Goal: Task Accomplishment & Management: Use online tool/utility

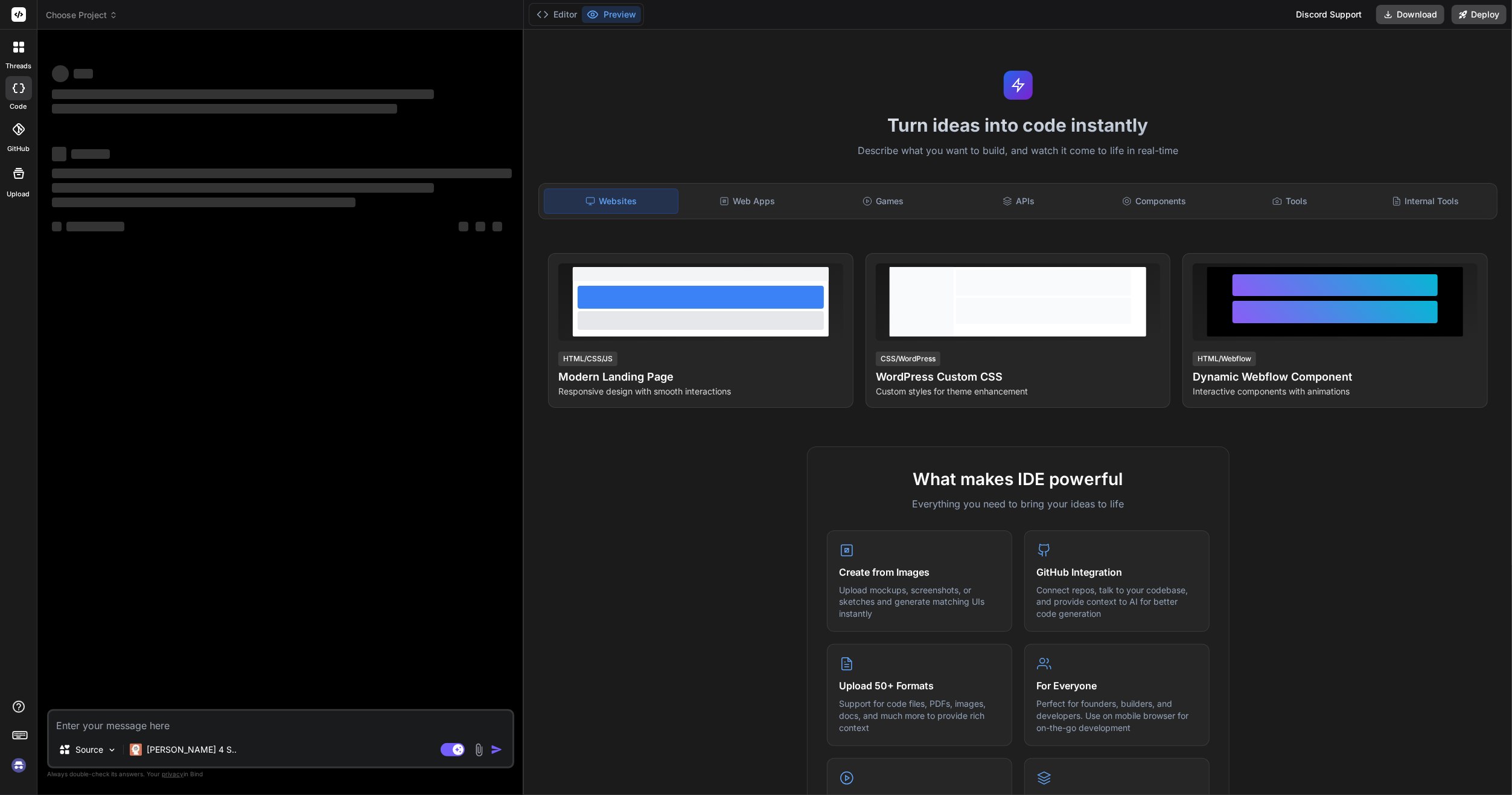
click at [27, 758] on img at bounding box center [19, 765] width 21 height 21
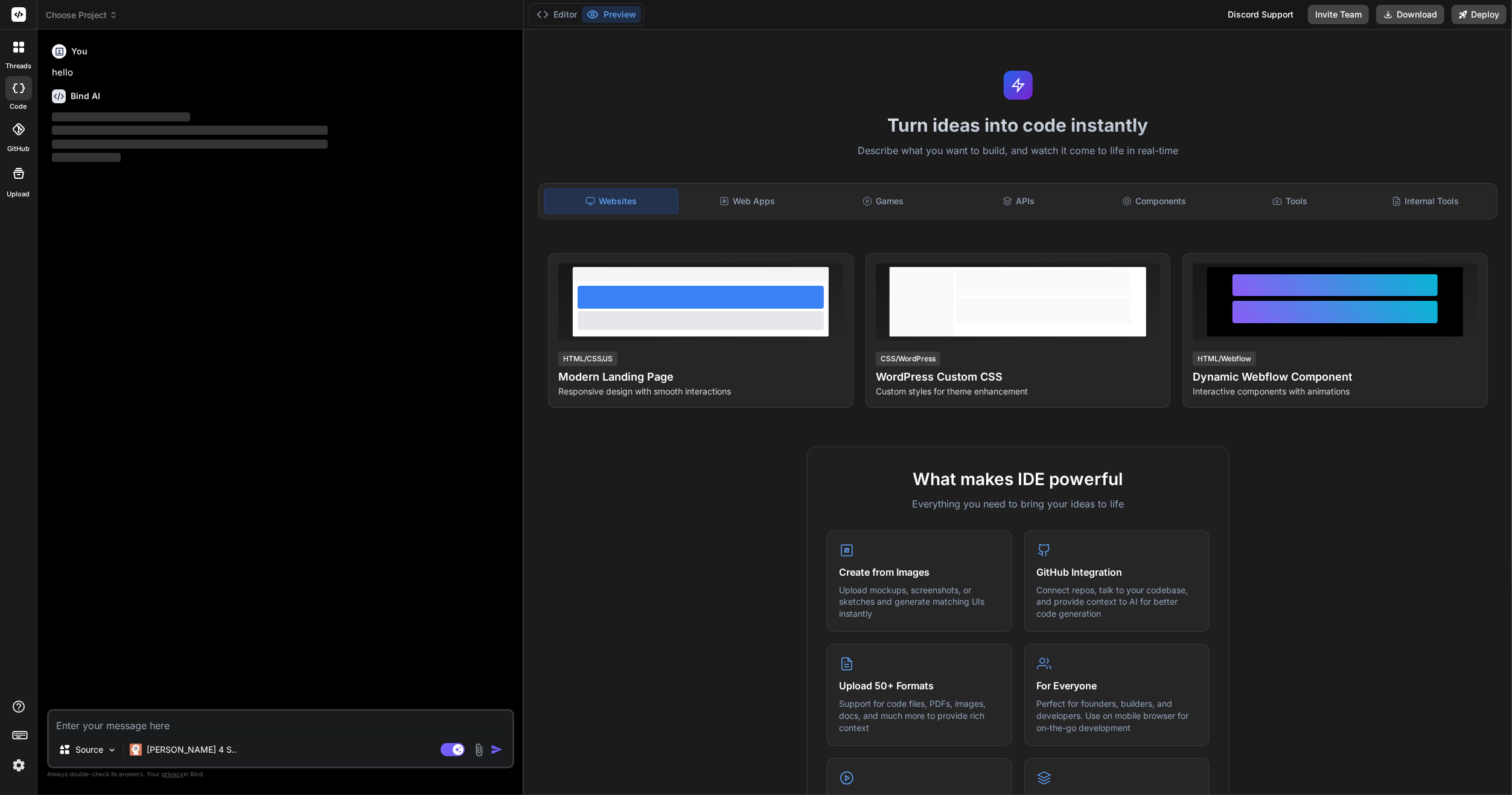
click at [21, 48] on icon at bounding box center [21, 50] width 5 height 5
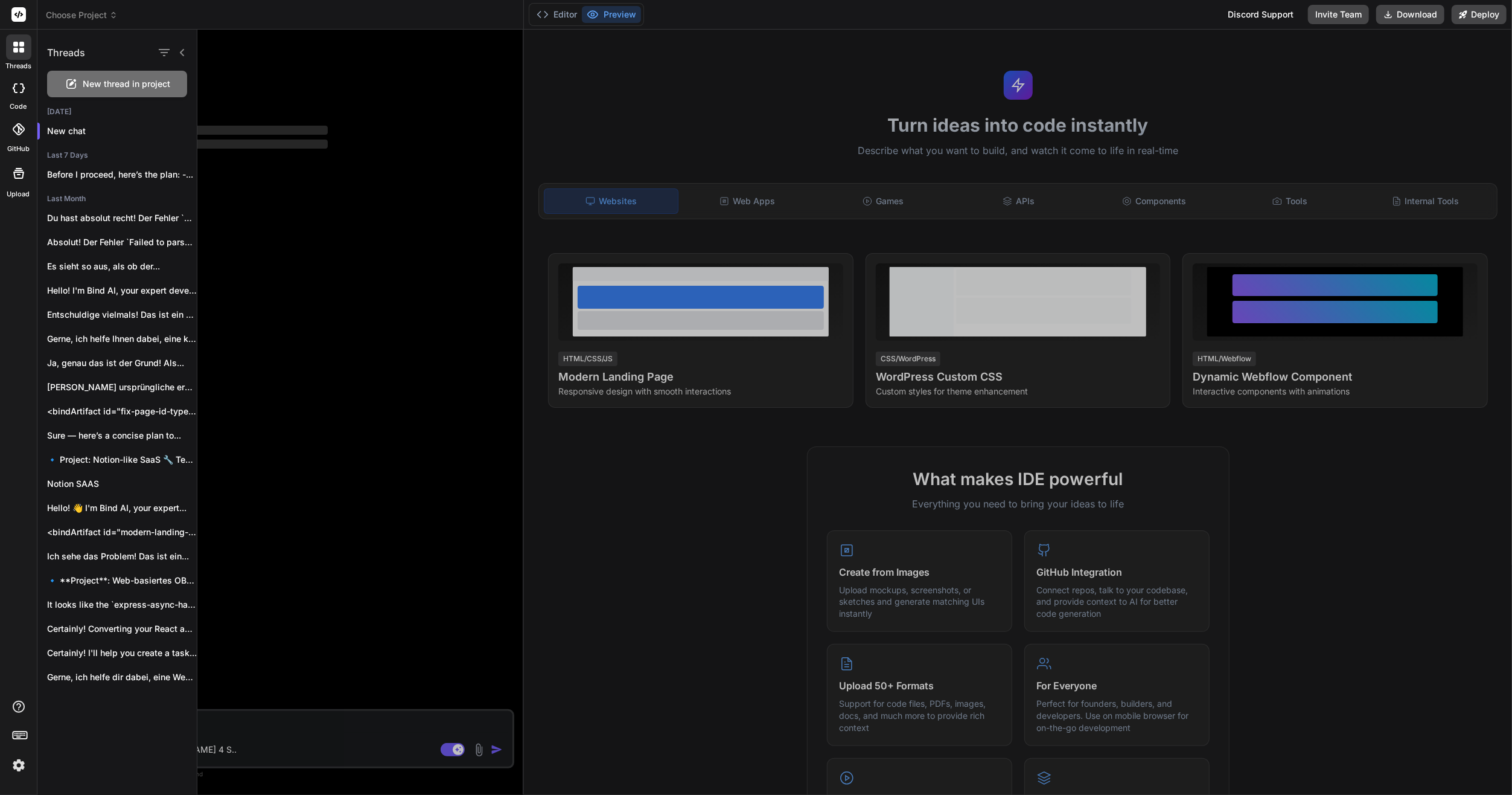
click at [68, 21] on span "Choose Project" at bounding box center [81, 15] width 72 height 12
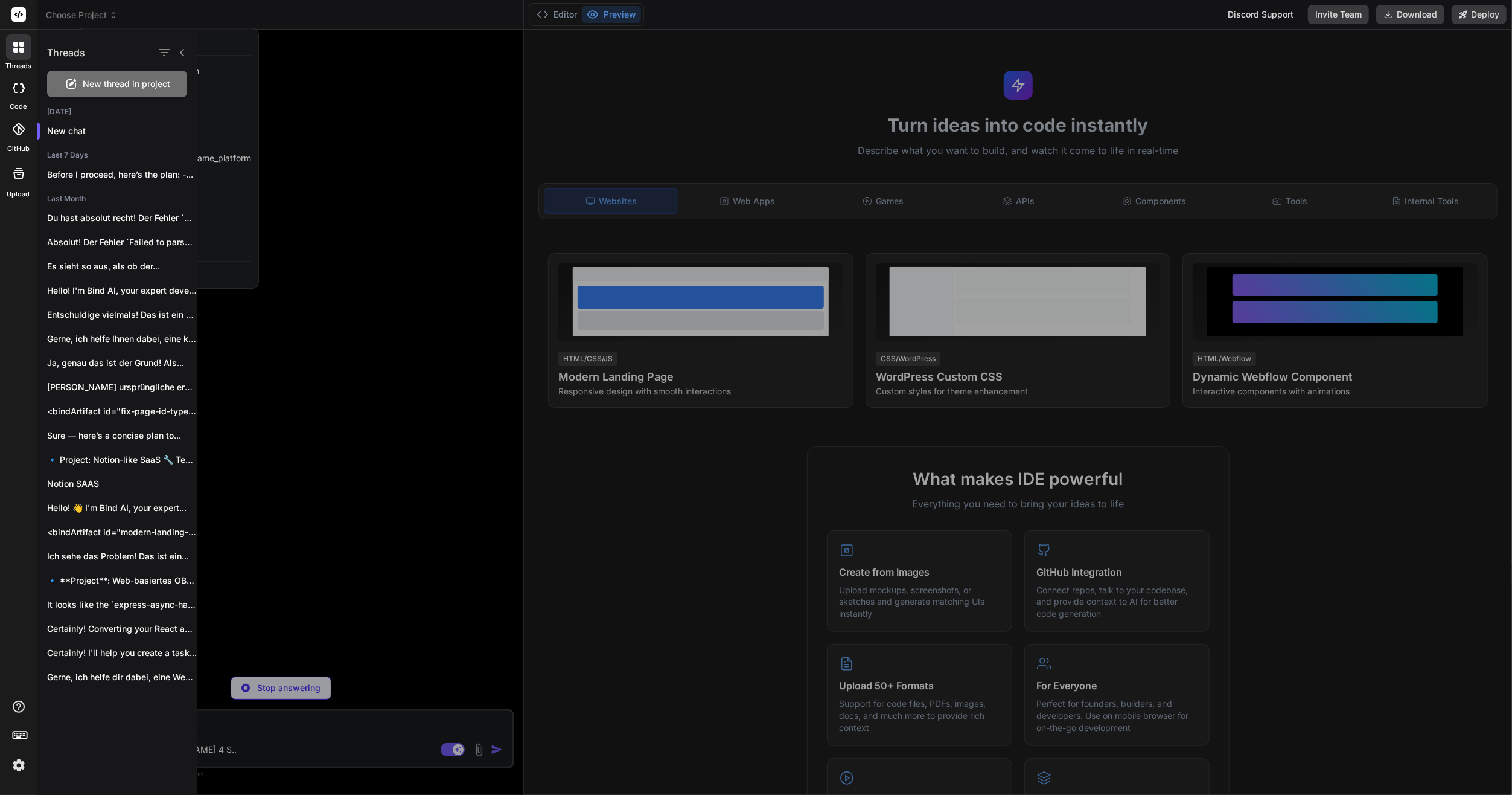
click at [242, 1] on div at bounding box center [756, 397] width 1512 height 795
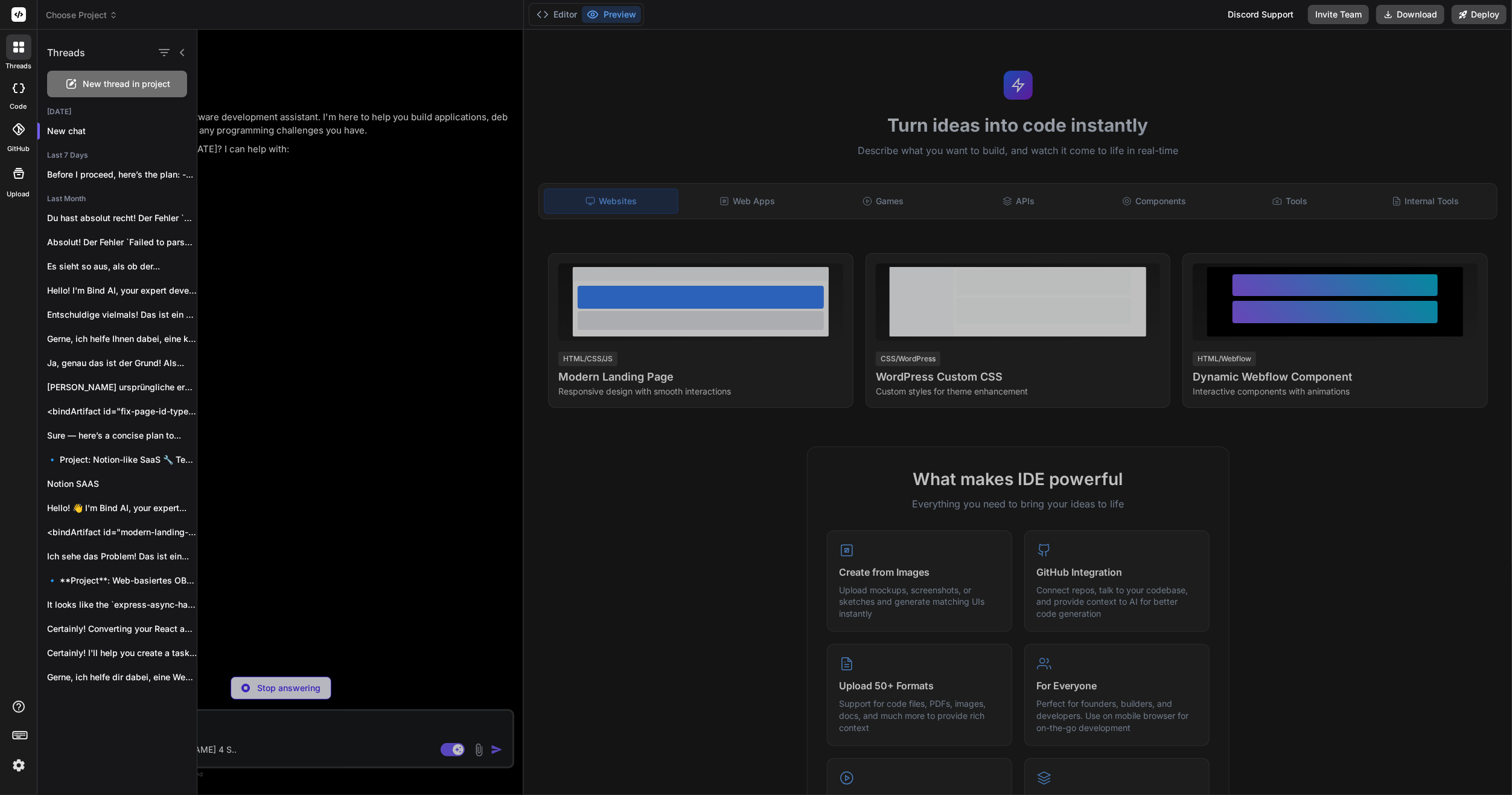
click at [181, 50] on icon at bounding box center [182, 52] width 10 height 10
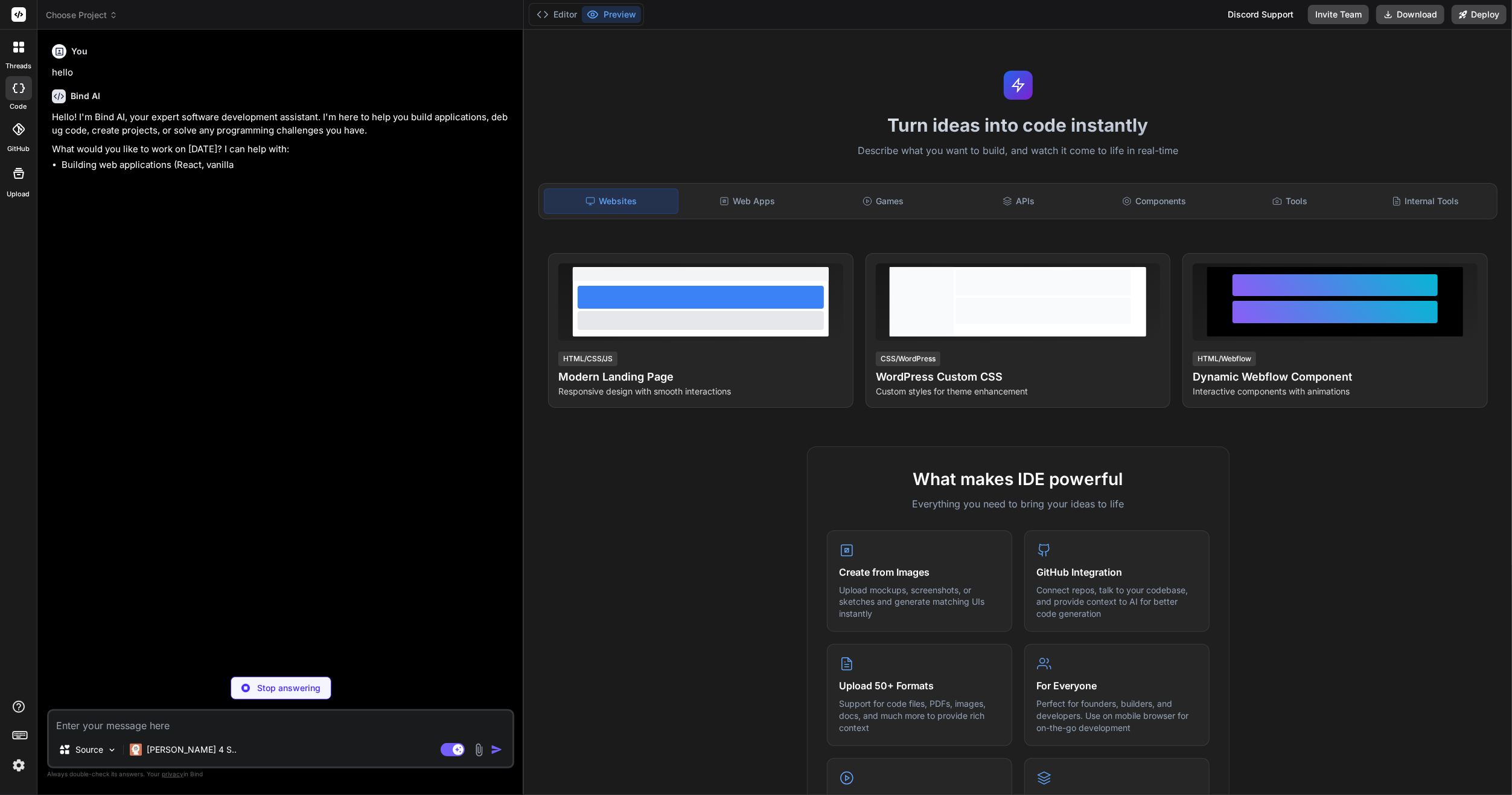
click at [122, 28] on header "Choose Project Created with Pixso." at bounding box center [280, 15] width 487 height 30
click at [104, 19] on span "Choose Project" at bounding box center [81, 15] width 72 height 12
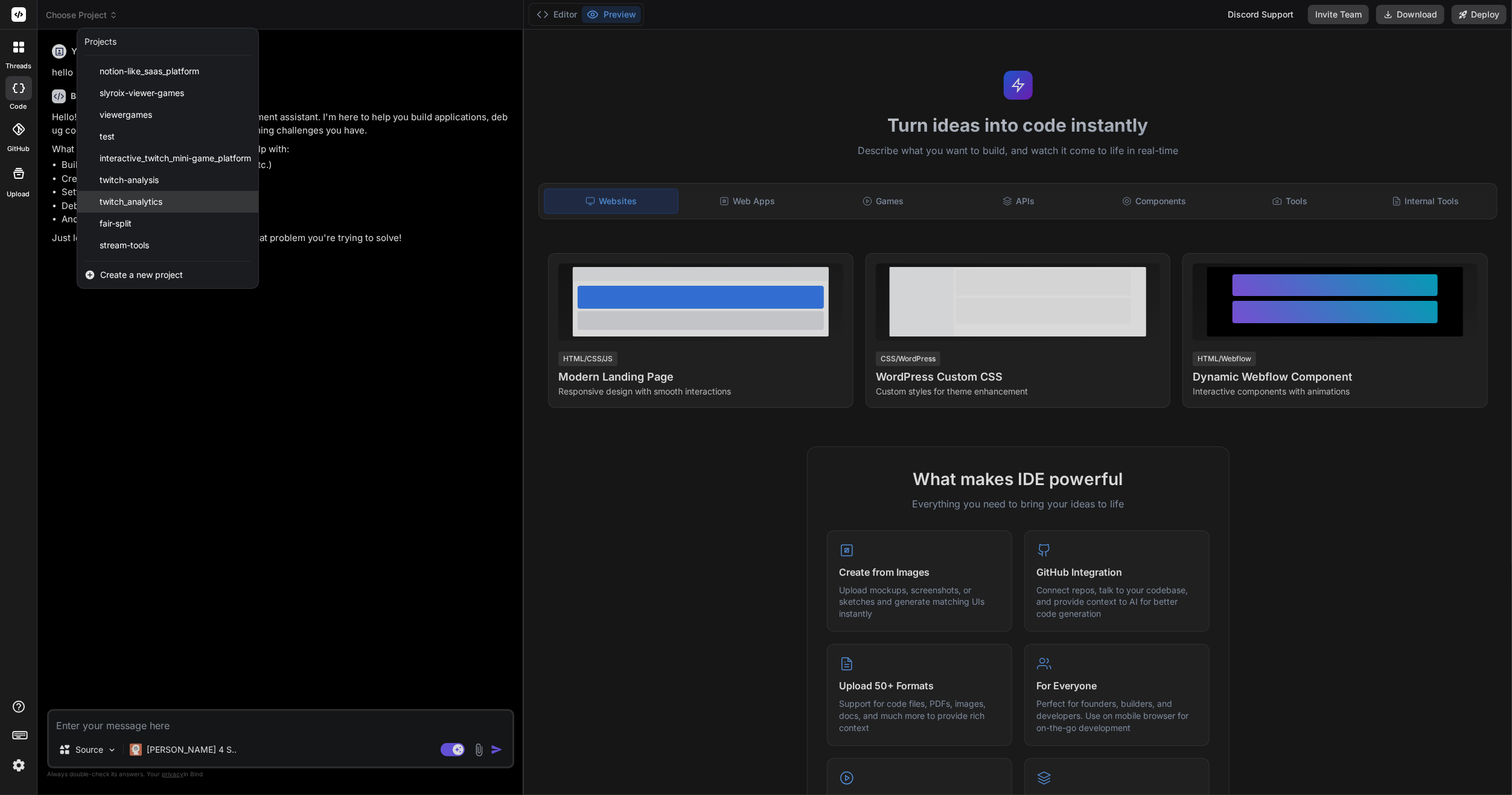
click at [155, 197] on span "twitch_analytics" at bounding box center [130, 201] width 63 height 12
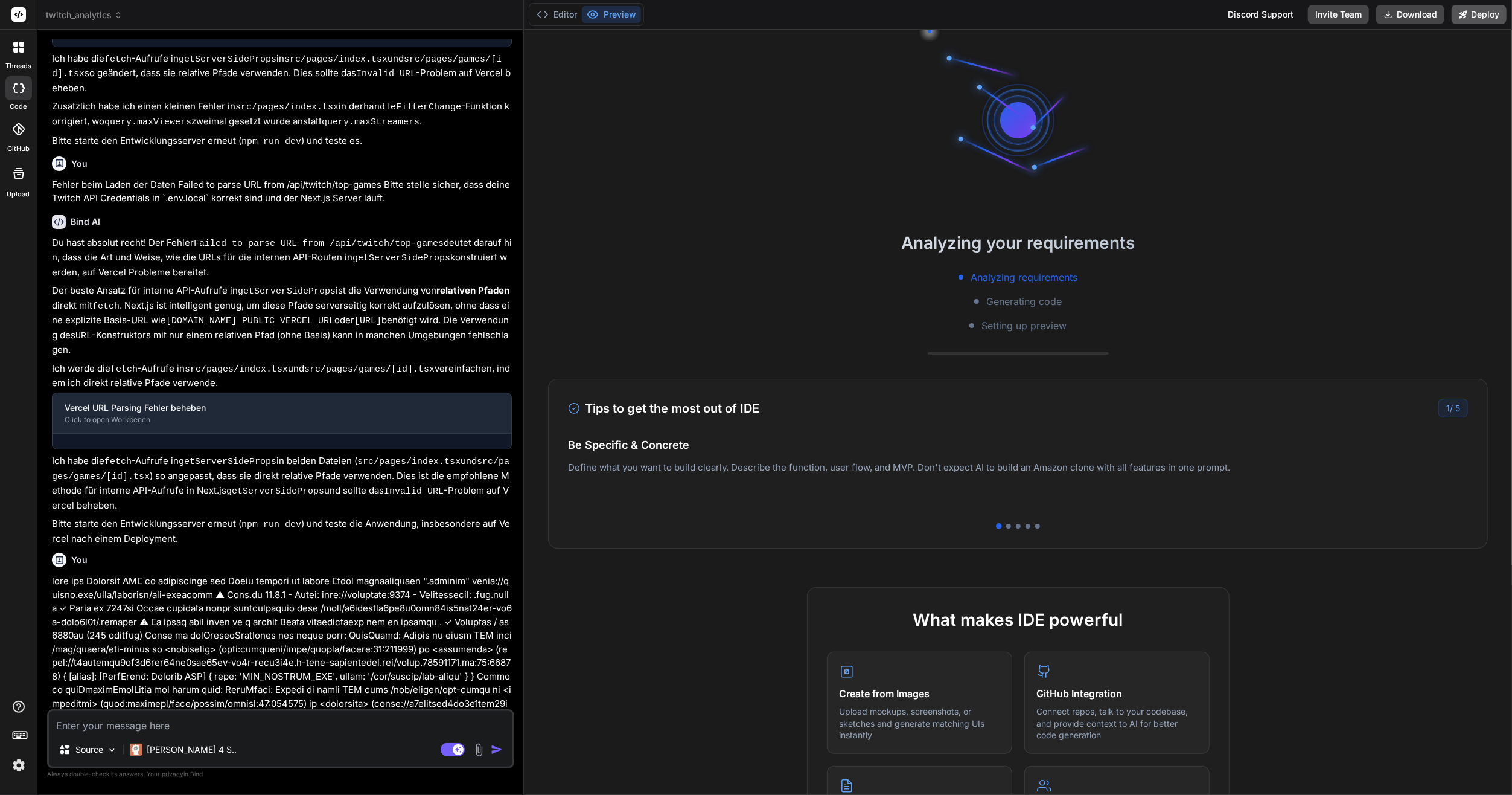
click at [1471, 15] on button "Deploy" at bounding box center [1480, 15] width 55 height 19
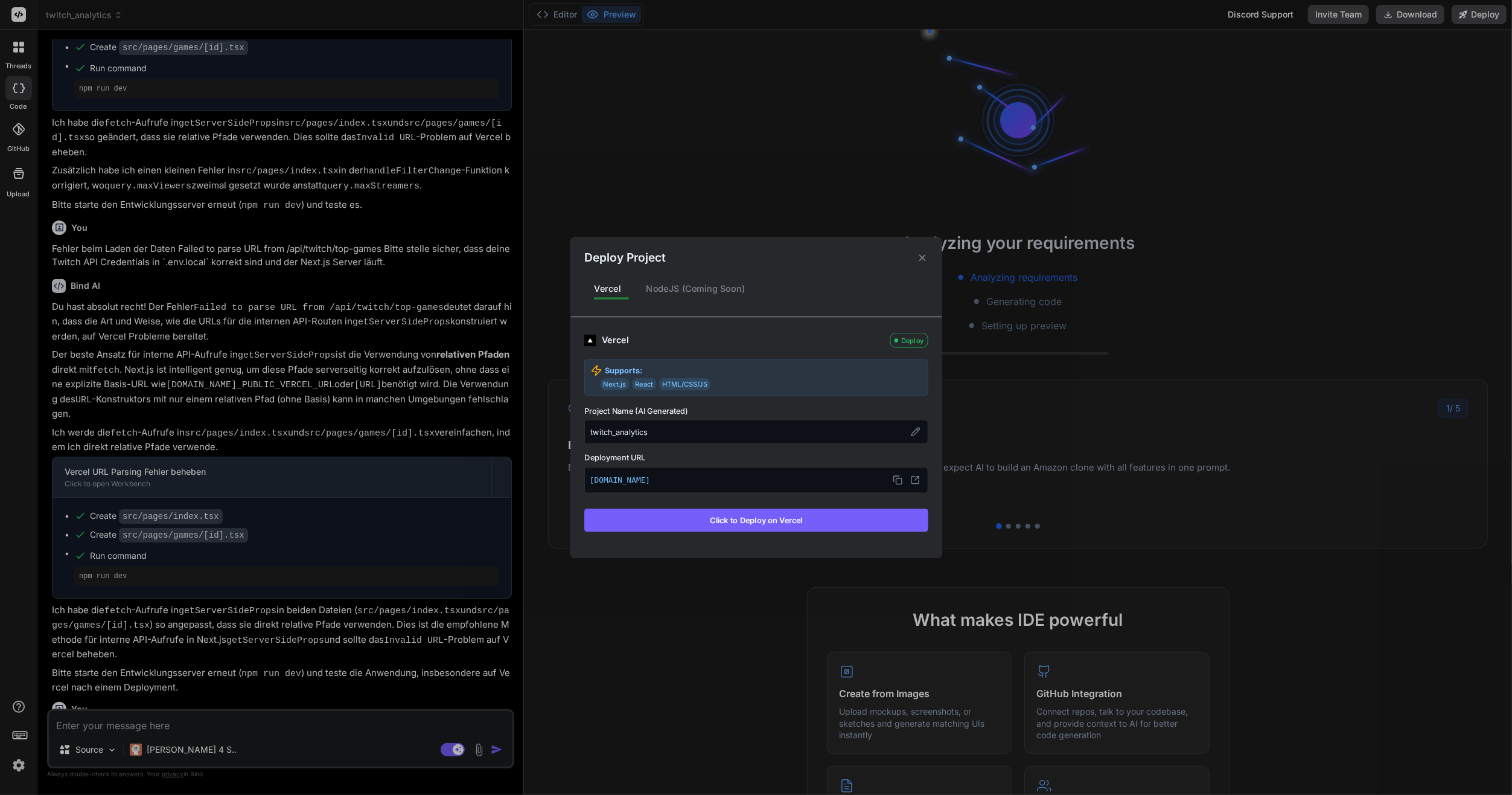
scroll to position [1155, 0]
drag, startPoint x: 700, startPoint y: 474, endPoint x: 572, endPoint y: 468, distance: 128.1
click at [572, 468] on div "Vercel Deploy Supports: Next.js React HTML/CSS/JS Project Name (AI Generated) t…" at bounding box center [755, 430] width 371 height 226
copy p "[DOMAIN_NAME]"
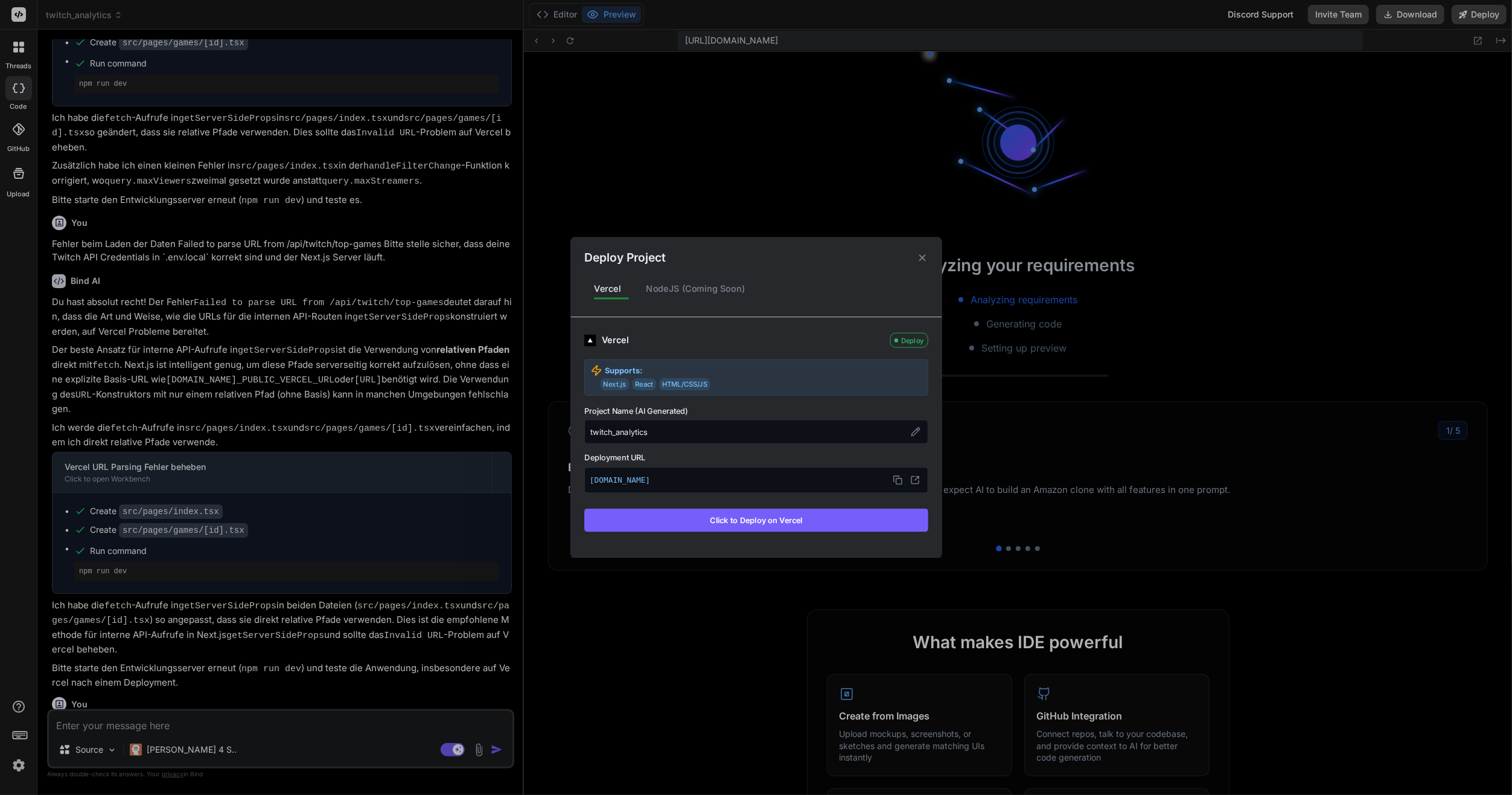
type textarea "x"
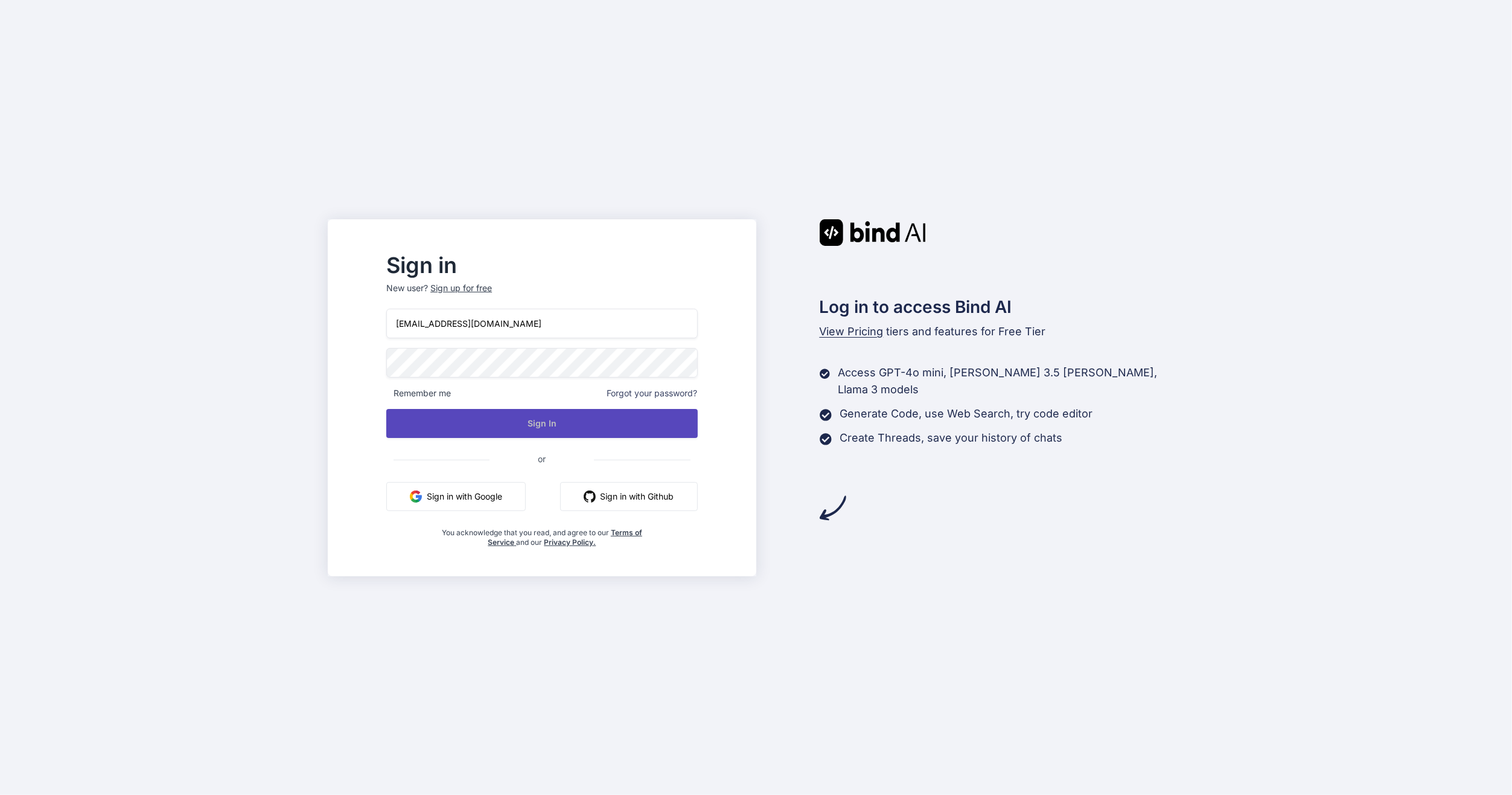
click at [502, 414] on button "Sign In" at bounding box center [542, 423] width 311 height 29
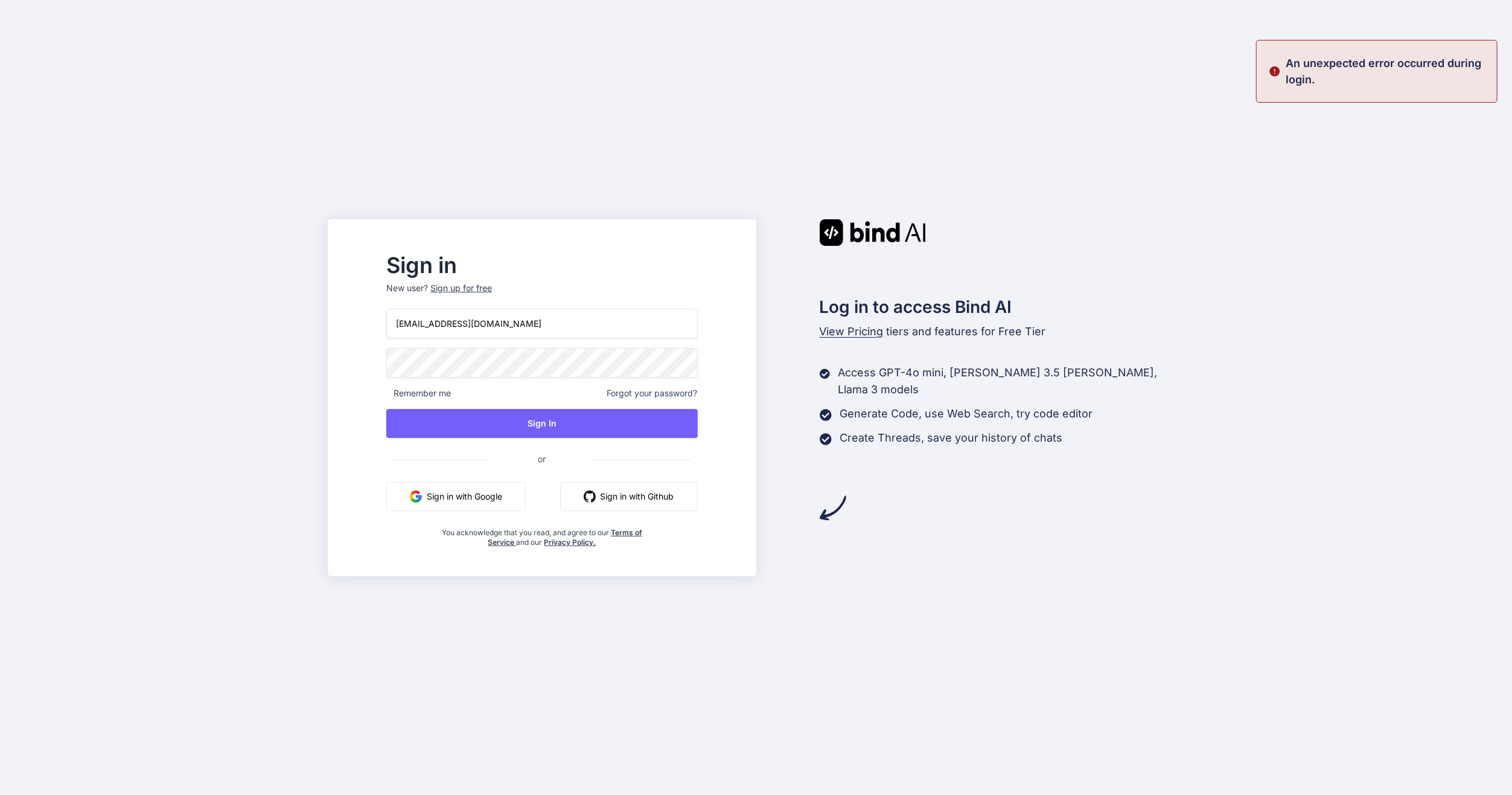
click at [472, 326] on input "[EMAIL_ADDRESS][DOMAIN_NAME]" at bounding box center [542, 323] width 311 height 30
click at [472, 326] on input "kalleno@gmail.com" at bounding box center [542, 323] width 311 height 30
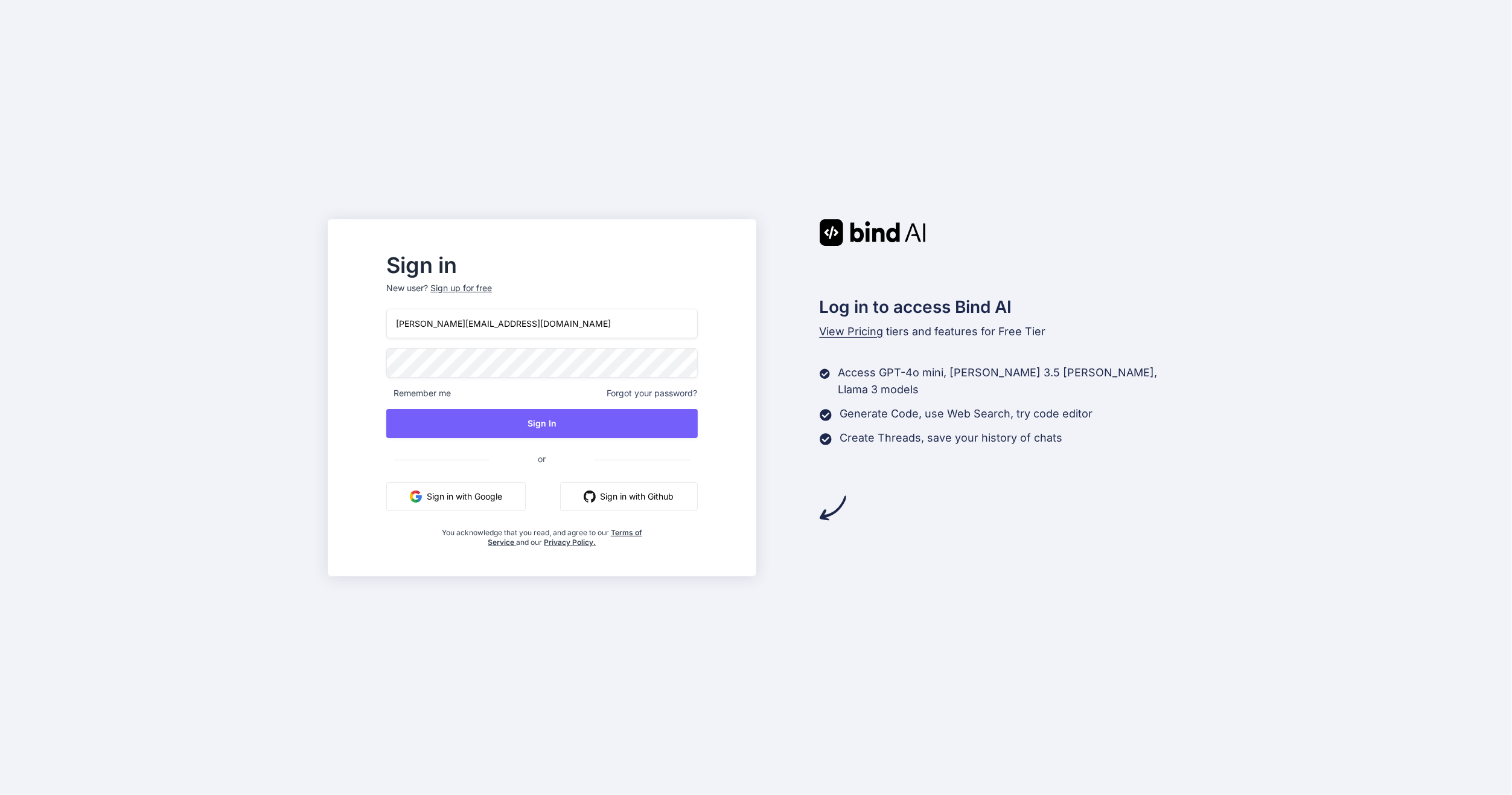
type input "t.simon@live.com"
click at [520, 414] on button "Sign In" at bounding box center [542, 423] width 311 height 29
